Goal: Find specific page/section: Find specific page/section

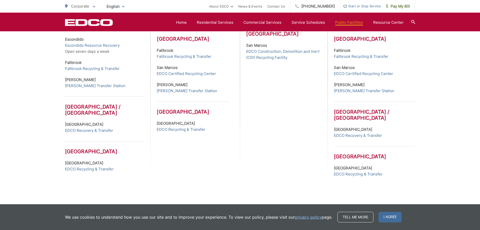
scroll to position [245, 0]
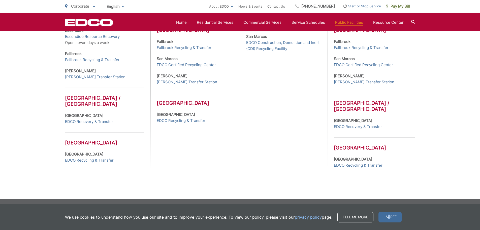
click at [388, 217] on span "I agree" at bounding box center [390, 217] width 23 height 11
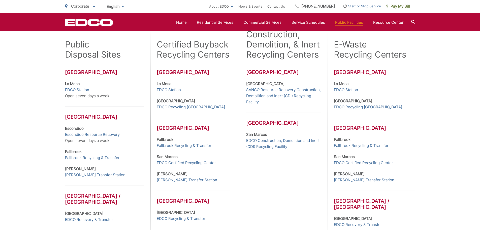
scroll to position [144, 0]
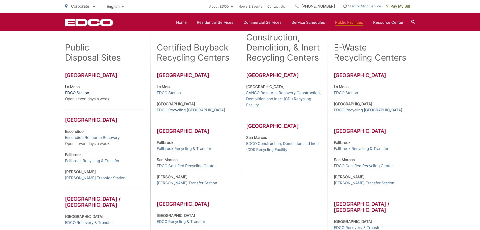
click at [84, 90] on link "EDCO Station" at bounding box center [77, 93] width 24 height 6
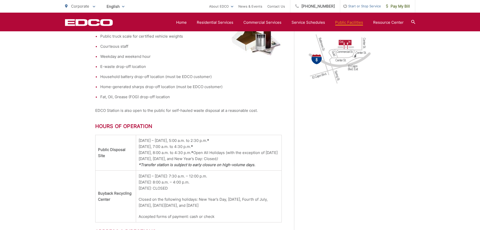
scroll to position [227, 0]
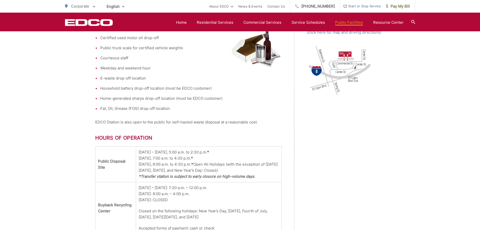
click at [321, 17] on div "EDCO Logo Home Residential Services Curbside Pickup Trash Dumpster Service Temp…" at bounding box center [240, 22] width 480 height 19
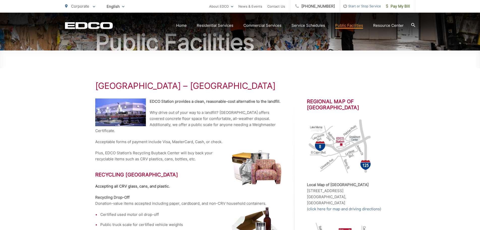
scroll to position [0, 0]
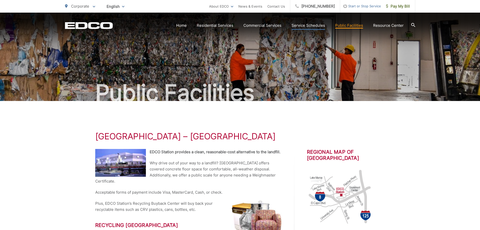
click at [312, 24] on link "Service Schedules" at bounding box center [309, 25] width 34 height 6
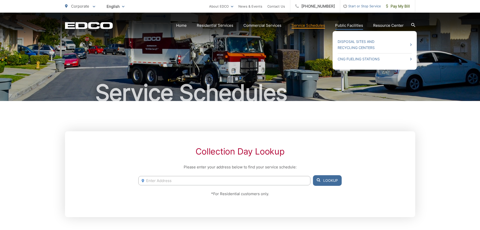
click at [349, 25] on link "Public Facilities" at bounding box center [349, 25] width 28 height 6
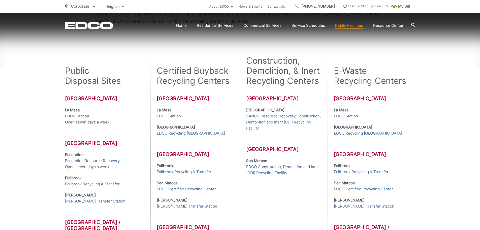
scroll to position [151, 0]
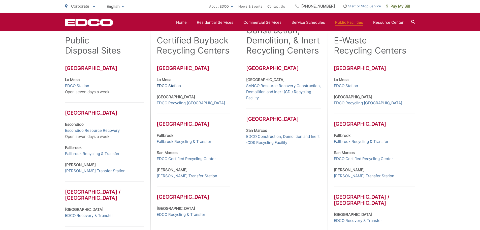
click at [167, 85] on link "EDCO Station" at bounding box center [169, 86] width 24 height 6
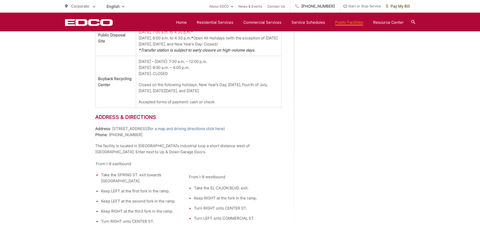
scroll to position [378, 0]
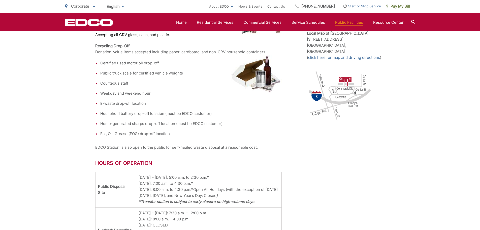
scroll to position [76, 0]
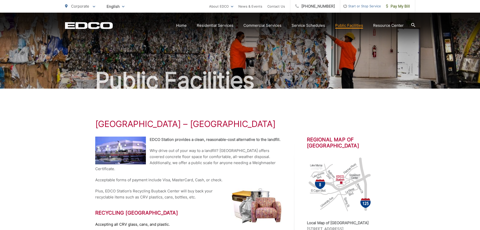
scroll to position [0, 0]
